Goal: Task Accomplishment & Management: Manage account settings

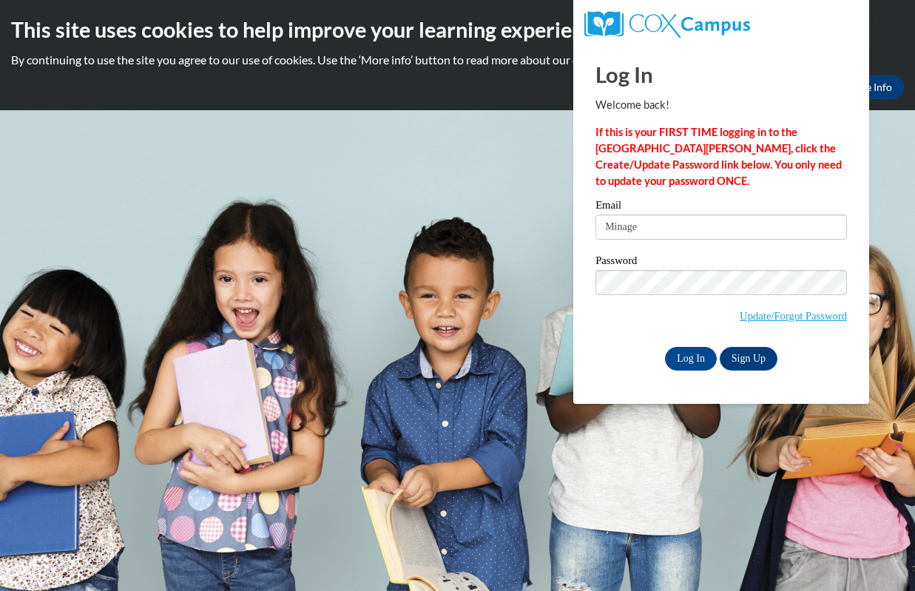
type input "Minage"
click at [732, 297] on span "Update/Forgot Password" at bounding box center [720, 300] width 251 height 61
drag, startPoint x: 734, startPoint y: 325, endPoint x: 615, endPoint y: 330, distance: 118.4
click at [691, 326] on span "Update/Forgot Password" at bounding box center [720, 300] width 251 height 61
drag, startPoint x: 530, startPoint y: 306, endPoint x: 561, endPoint y: 271, distance: 46.6
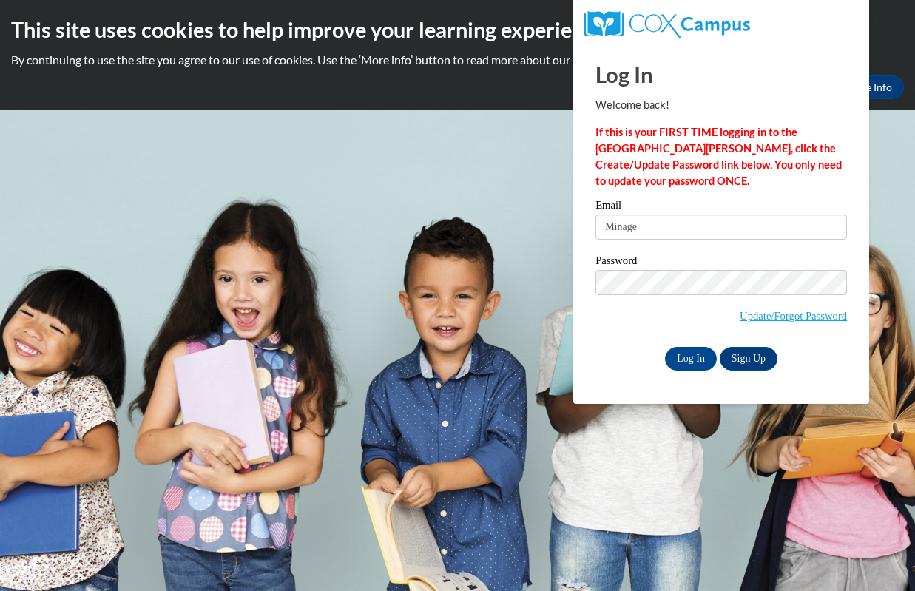
click at [532, 301] on body "This site uses cookies to help improve your learning experience. By continuing …" at bounding box center [457, 295] width 915 height 591
drag, startPoint x: 637, startPoint y: 211, endPoint x: 649, endPoint y: 220, distance: 14.2
click at [646, 217] on div "Email [GEOGRAPHIC_DATA]" at bounding box center [720, 225] width 251 height 51
drag, startPoint x: 652, startPoint y: 223, endPoint x: 575, endPoint y: 257, distance: 84.1
click at [578, 257] on div "Log In Welcome back! If this is your FIRST TIME logging in to the [GEOGRAPHIC_D…" at bounding box center [721, 223] width 318 height 359
